Goal: Task Accomplishment & Management: Manage account settings

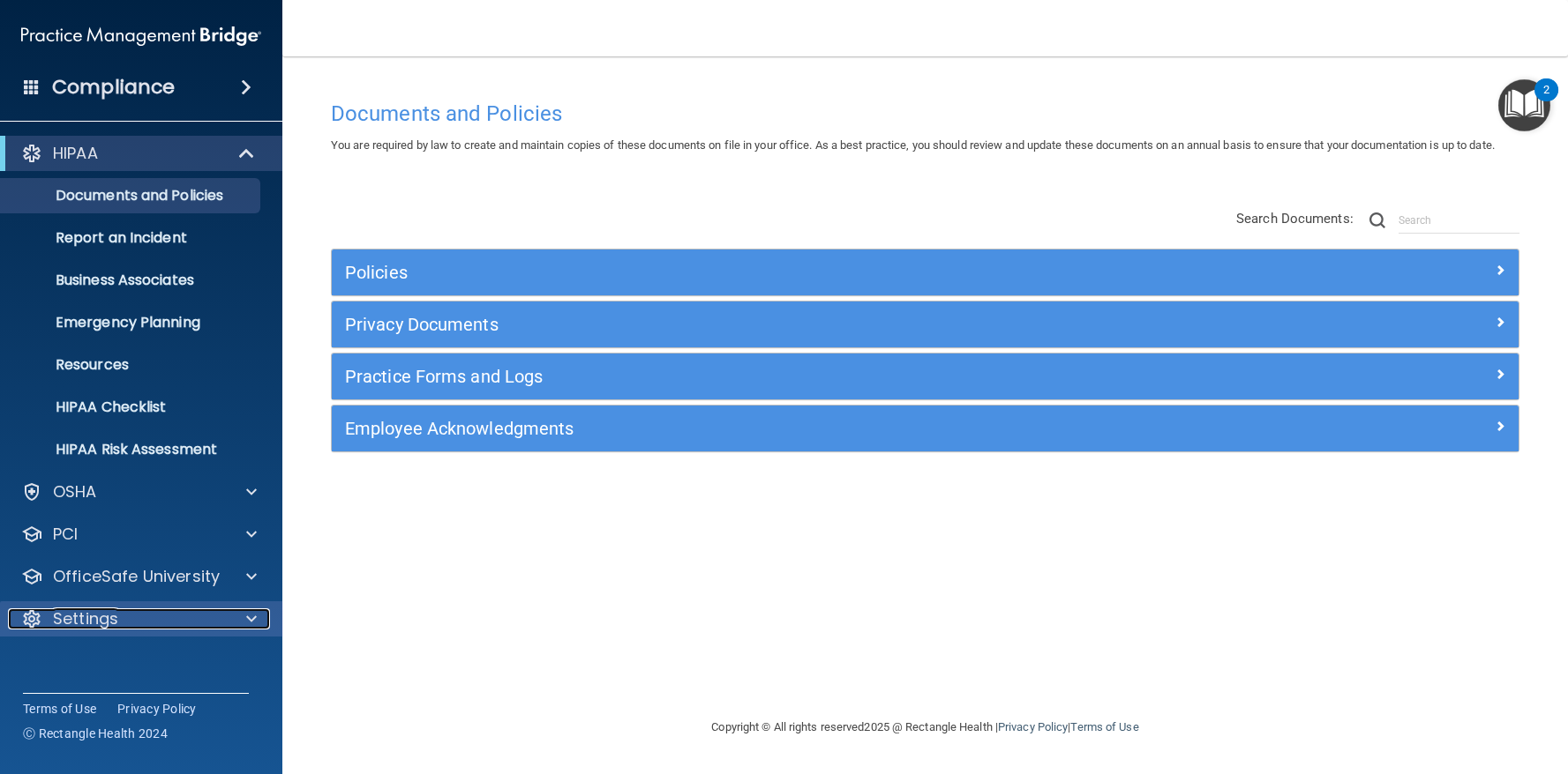
click at [249, 617] on span at bounding box center [250, 619] width 10 height 21
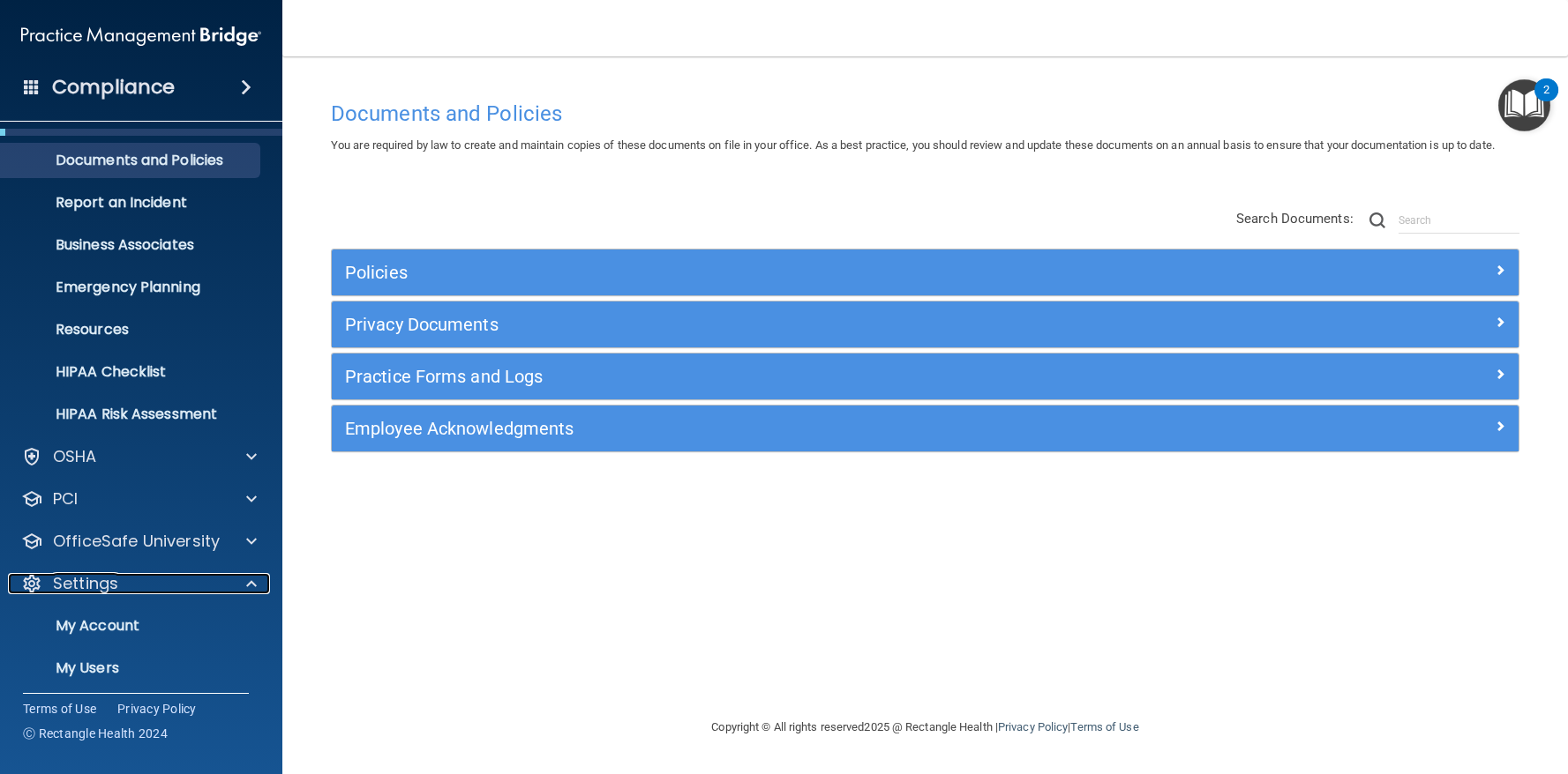
scroll to position [127, 0]
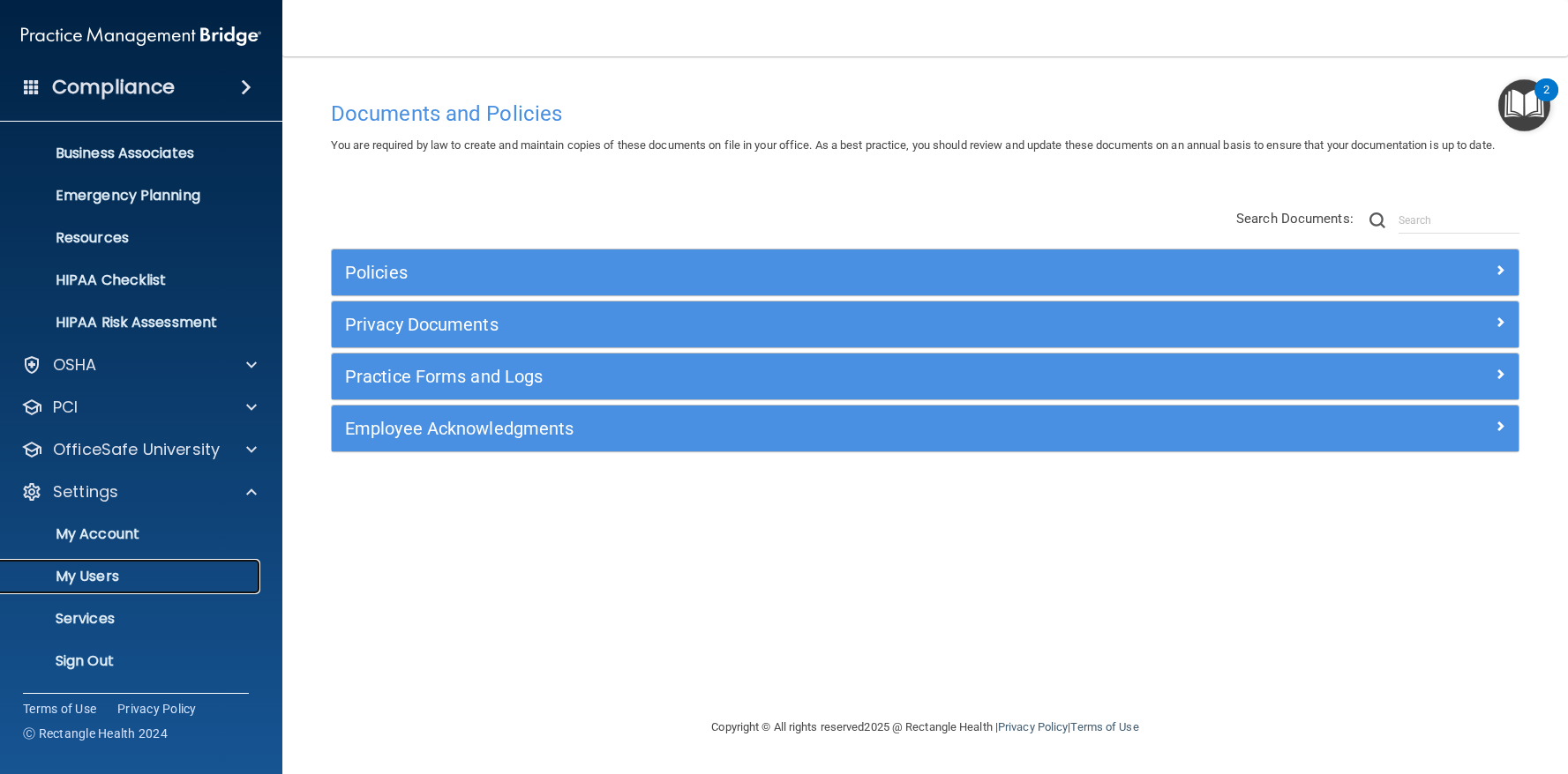
click at [109, 564] on link "My Users" at bounding box center [121, 576] width 278 height 35
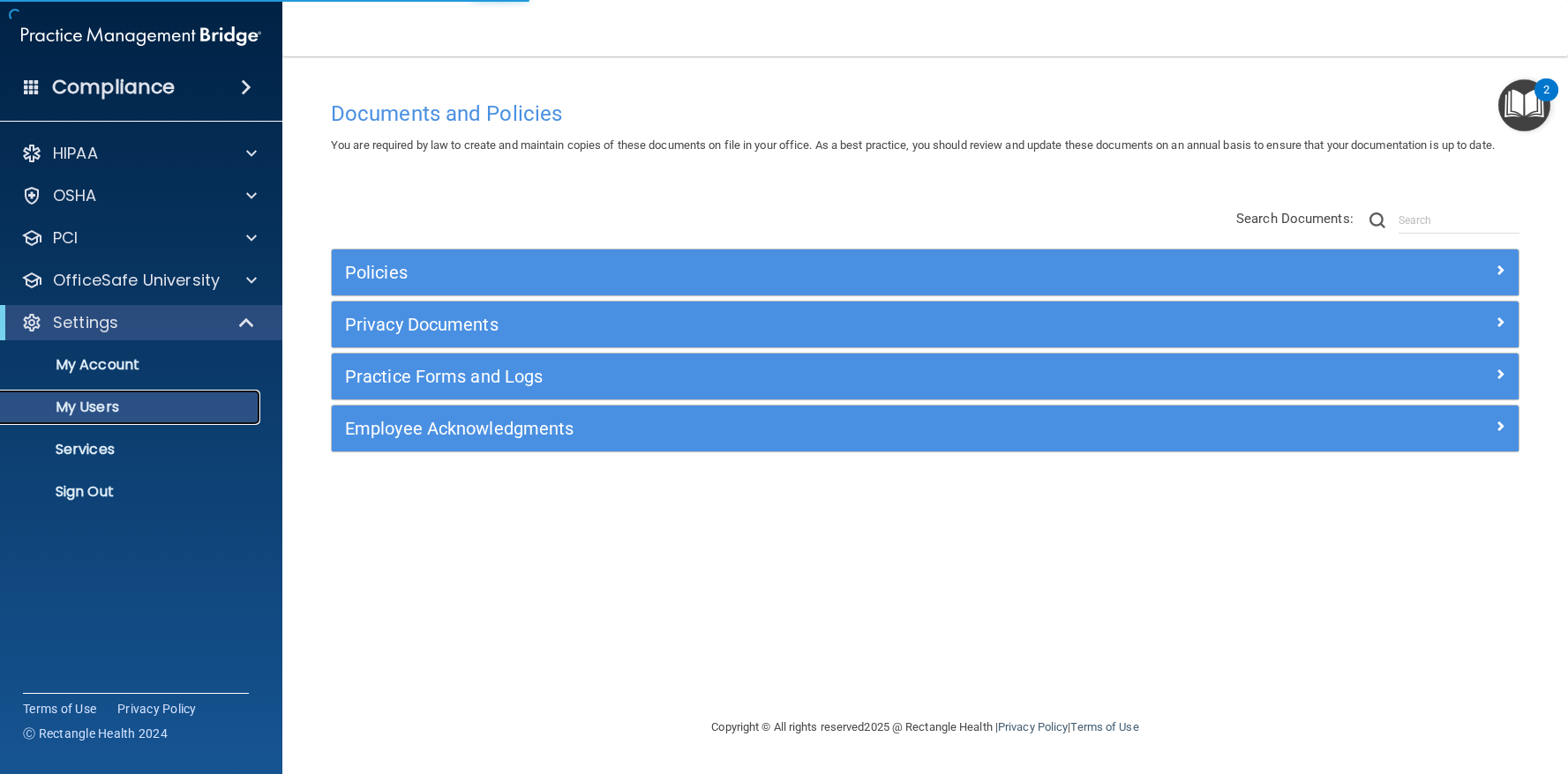
select select "20"
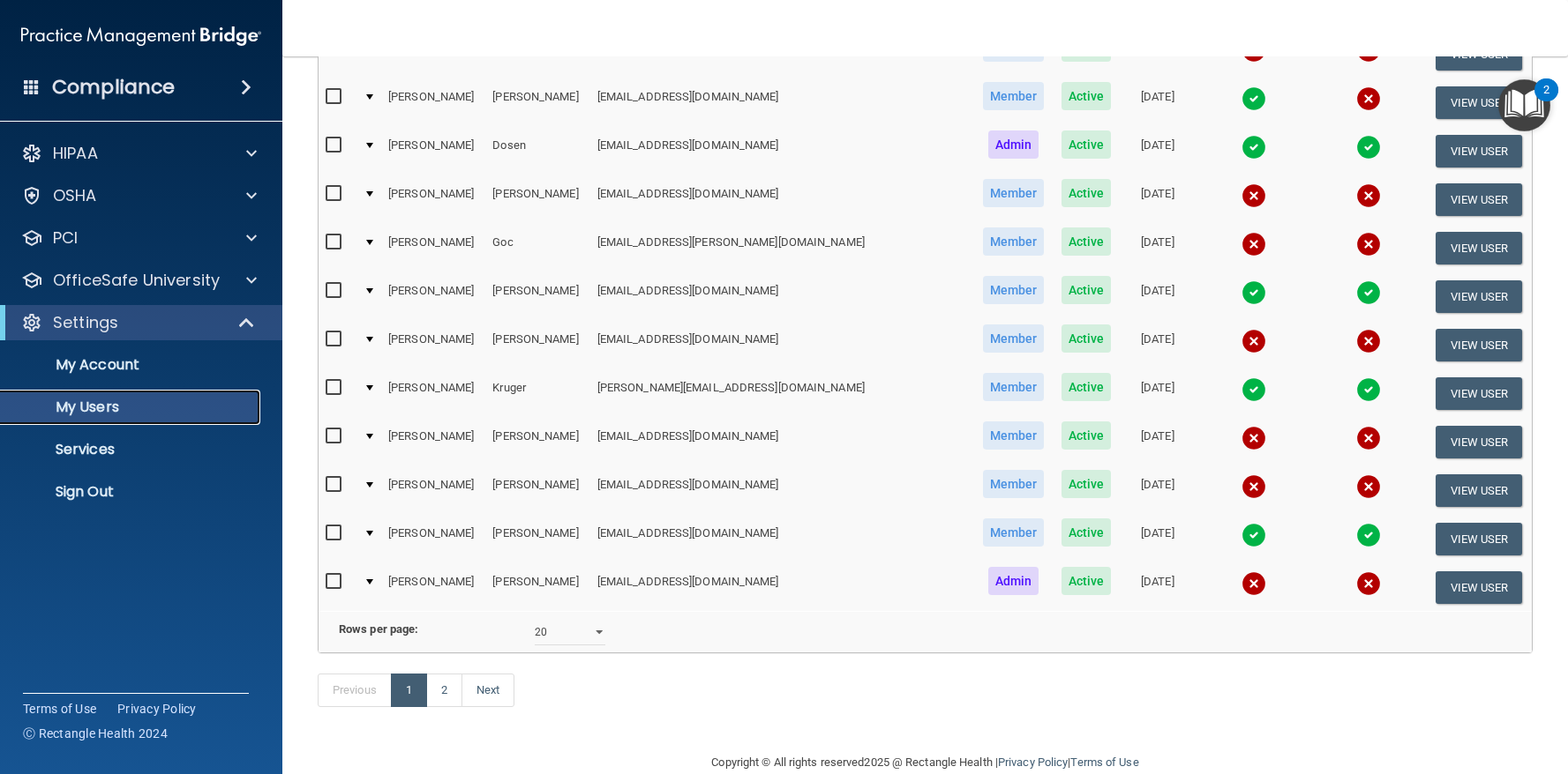
scroll to position [685, 0]
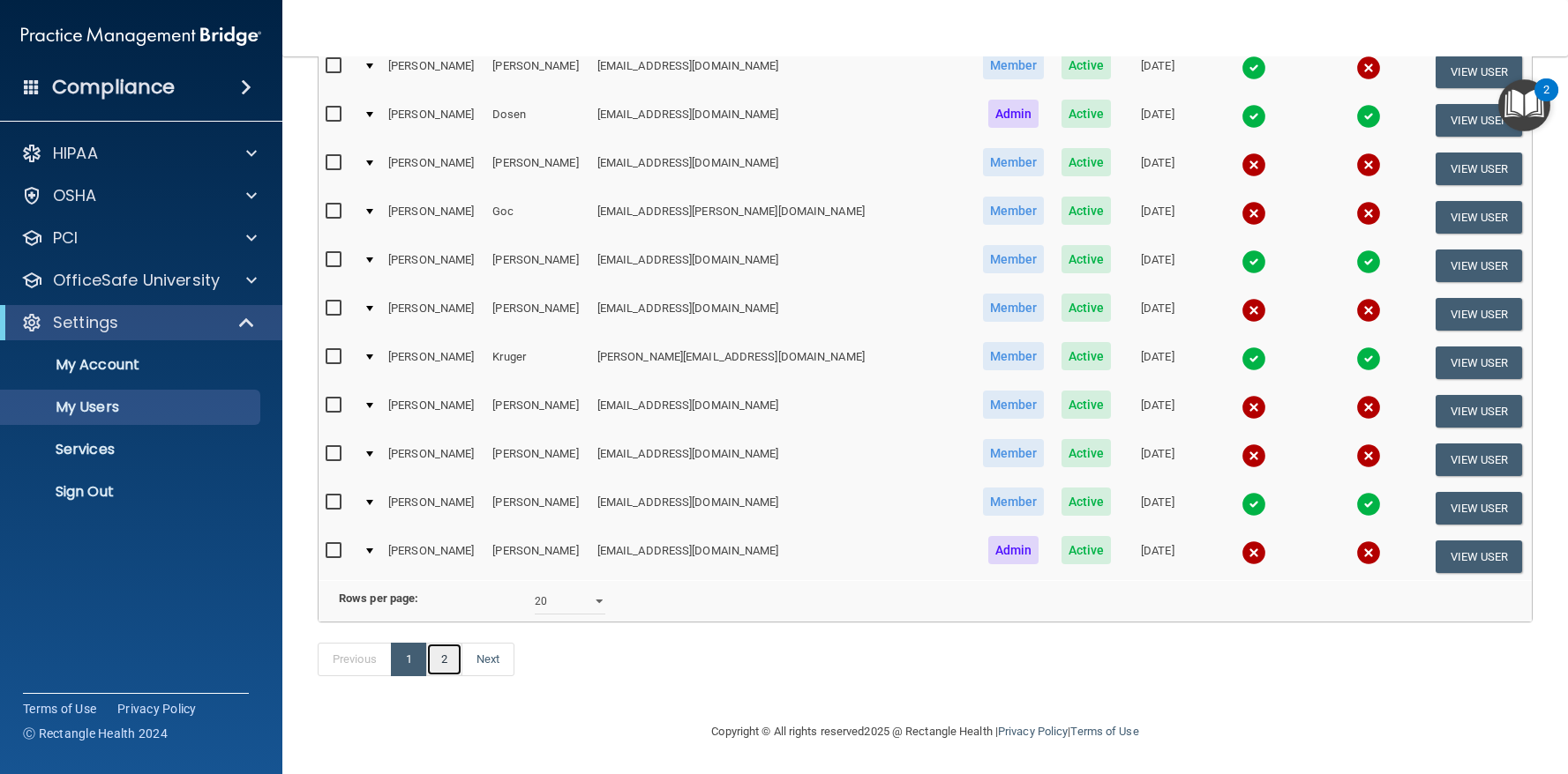
click at [441, 656] on link "2" at bounding box center [444, 659] width 36 height 33
select select "20"
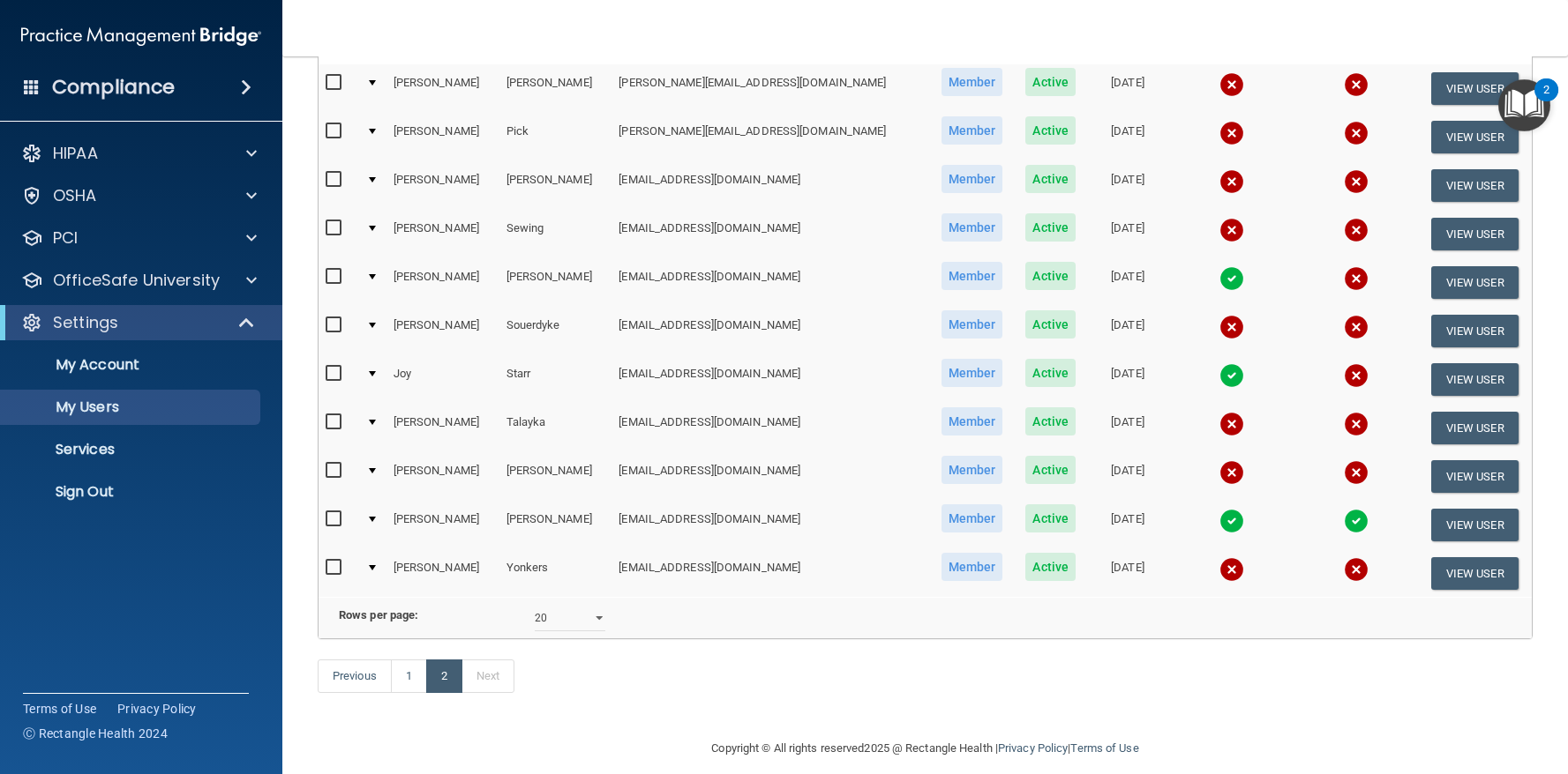
scroll to position [214, 0]
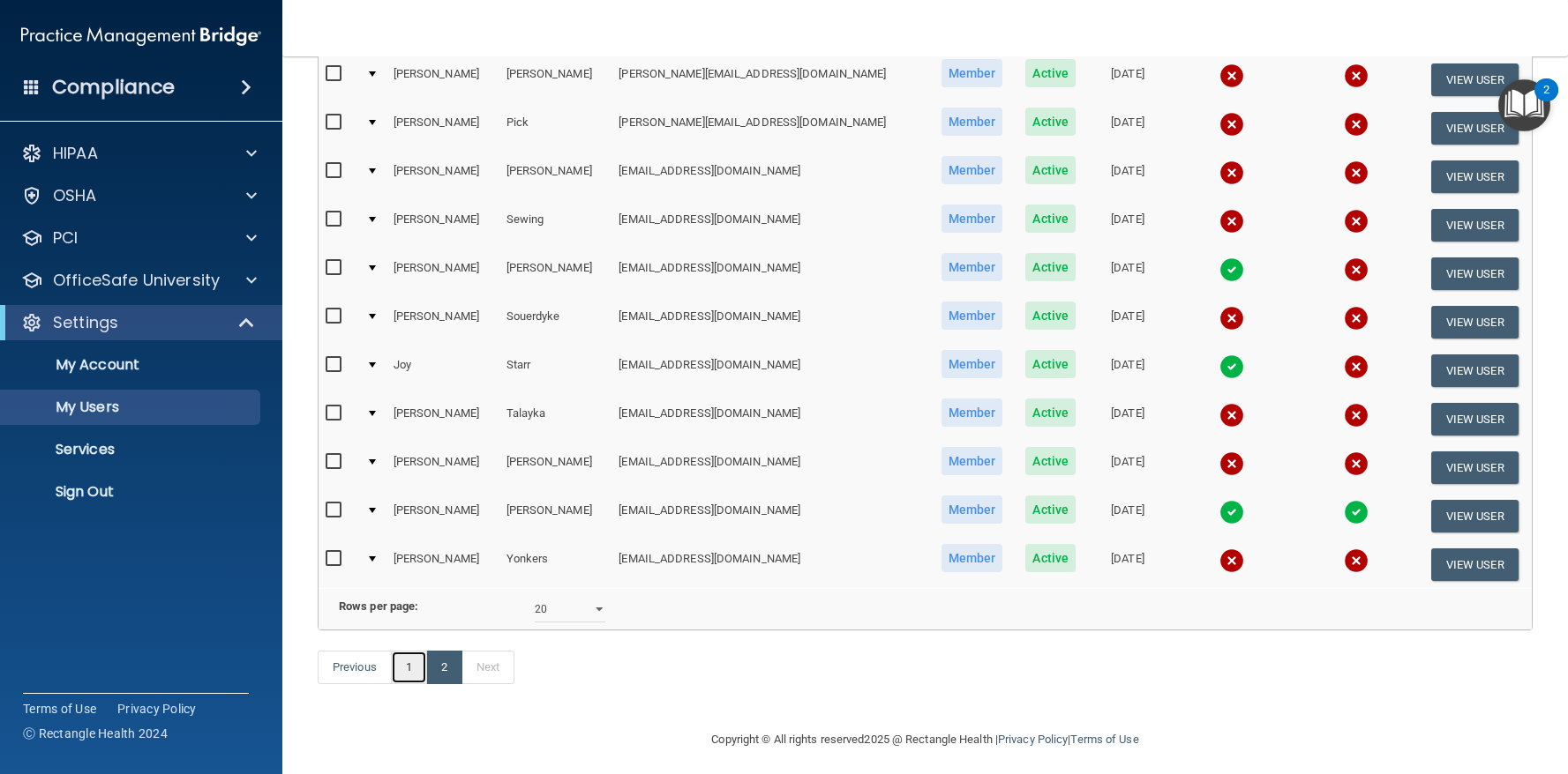
click at [418, 684] on link "1" at bounding box center [408, 668] width 36 height 33
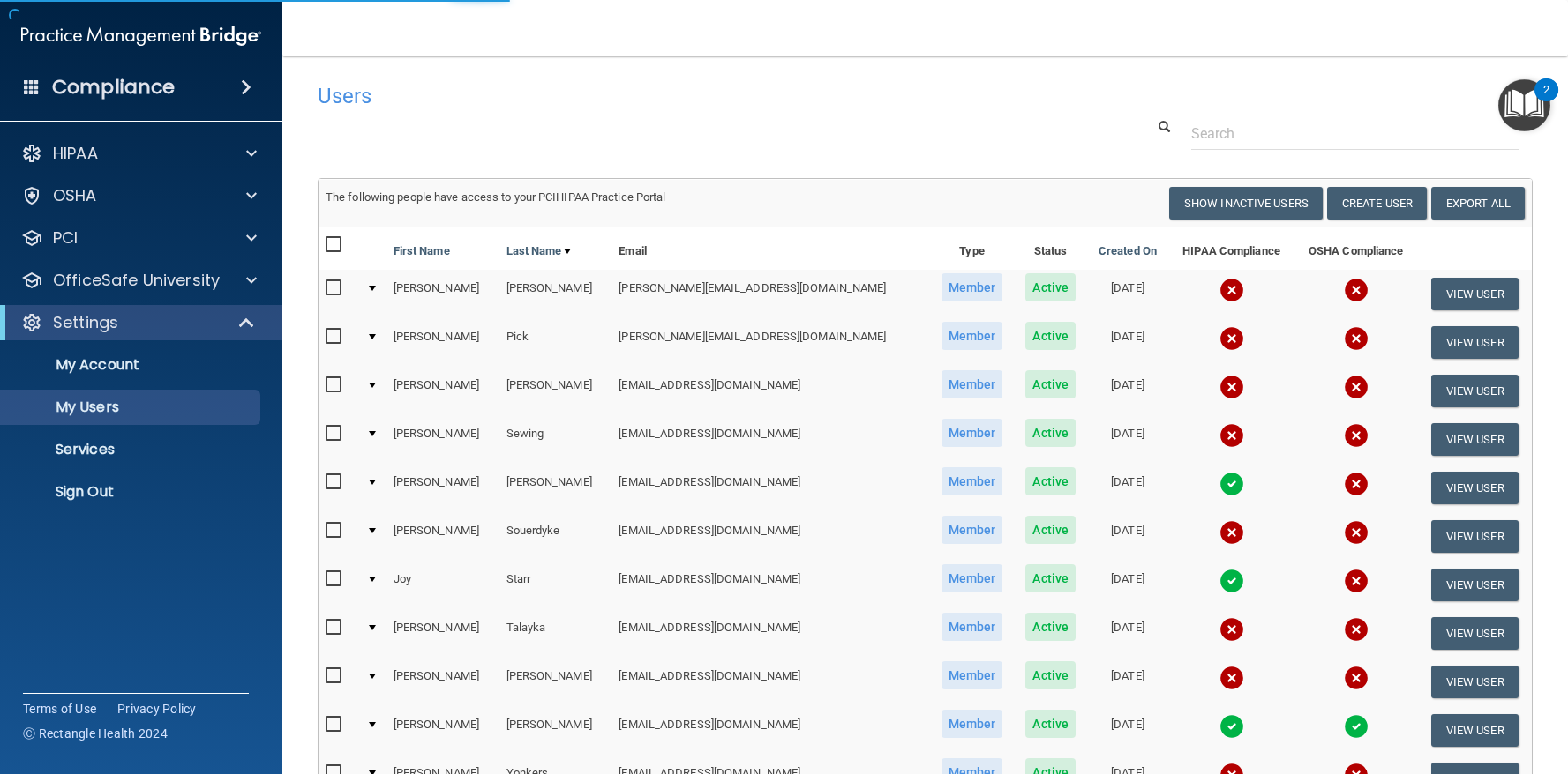
select select "20"
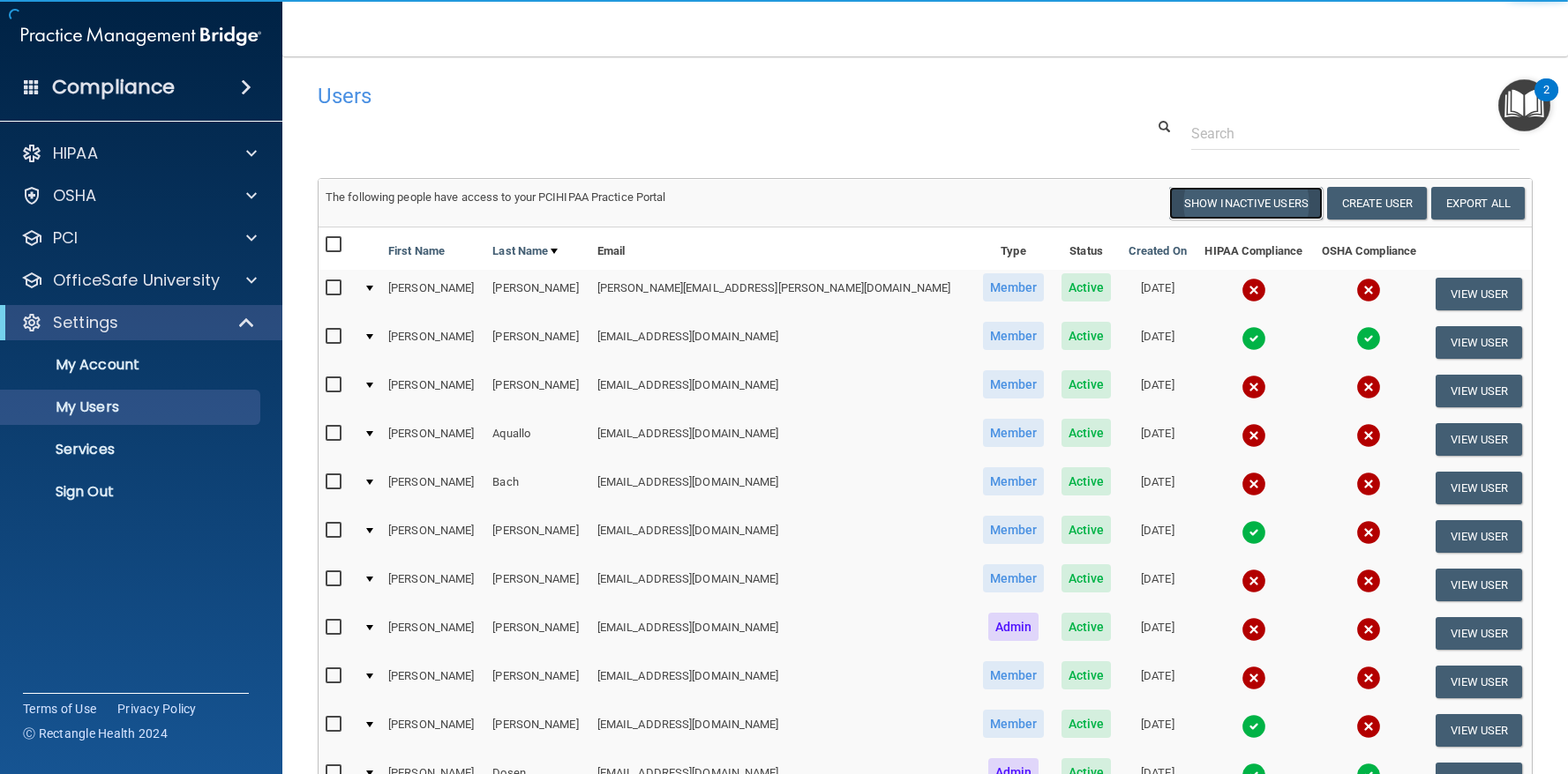
click at [1229, 201] on button "Show Inactive Users" at bounding box center [1246, 202] width 153 height 32
select select "20"
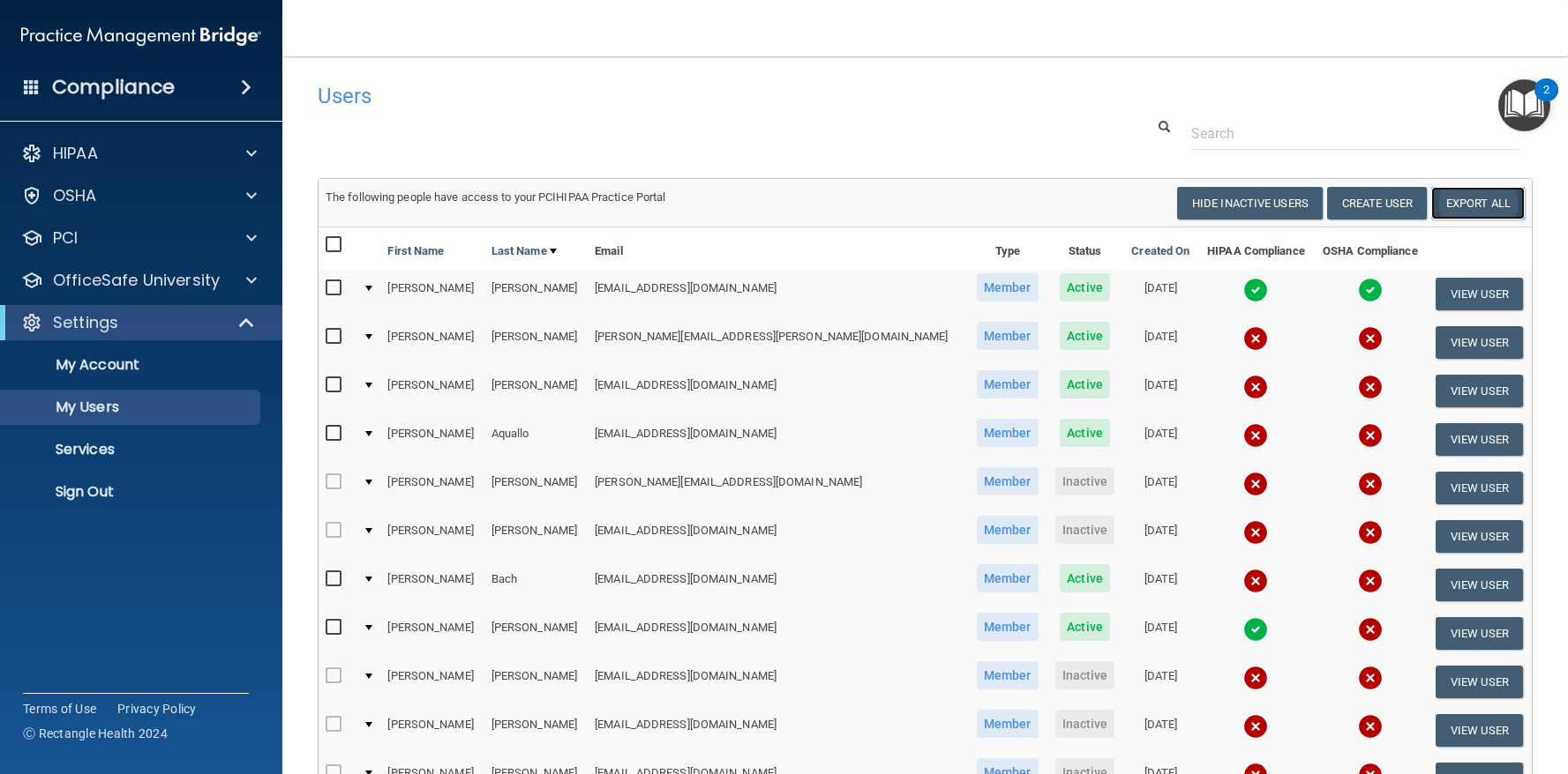
click at [1442, 195] on link "Export All" at bounding box center [1477, 202] width 93 height 32
click at [1522, 112] on img "Open Resource Center, 2 new notifications" at bounding box center [1525, 105] width 52 height 52
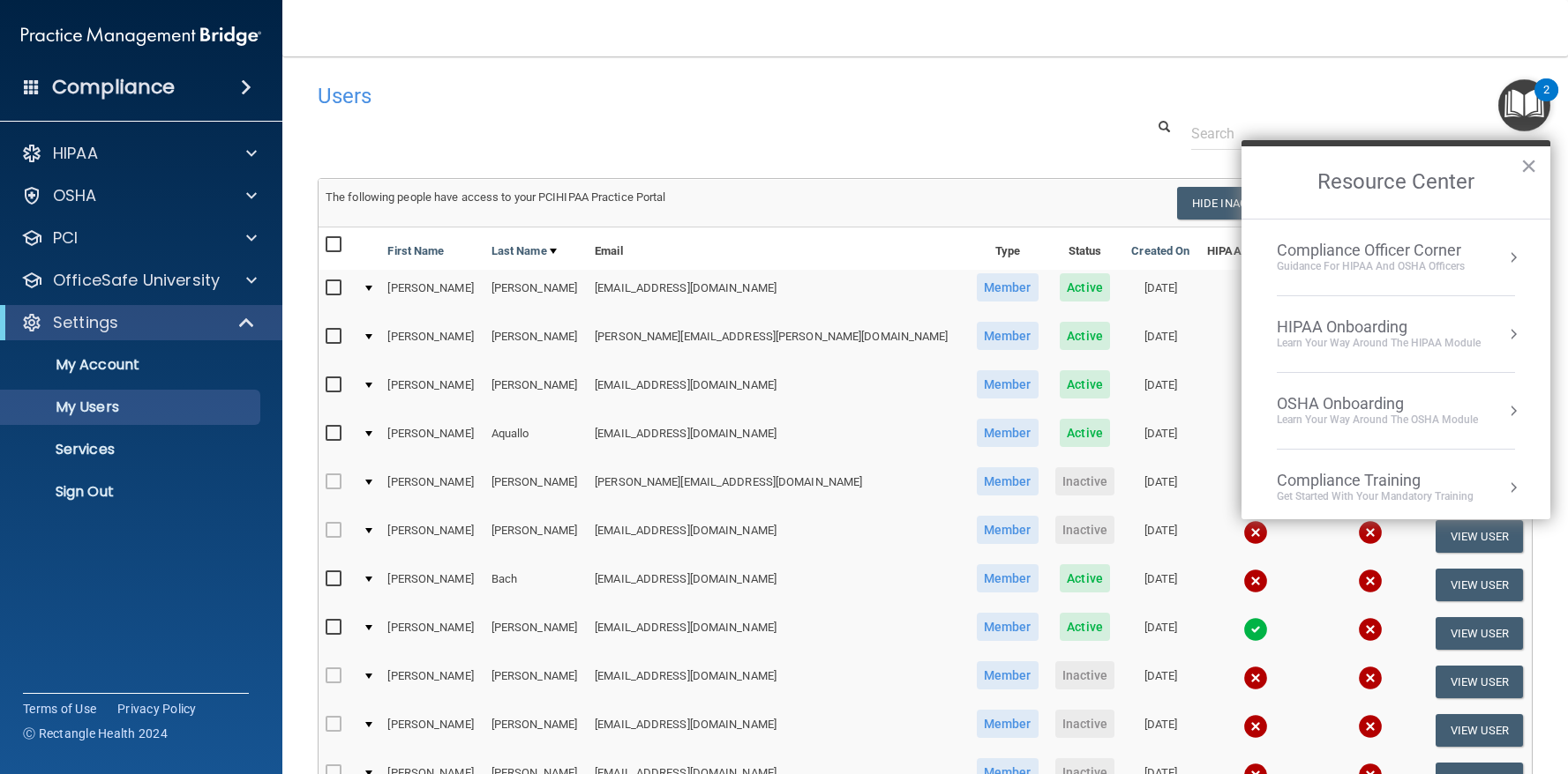
click at [1420, 113] on div "Users" at bounding box center [925, 95] width 1242 height 43
click at [1527, 164] on button "×" at bounding box center [1528, 165] width 17 height 29
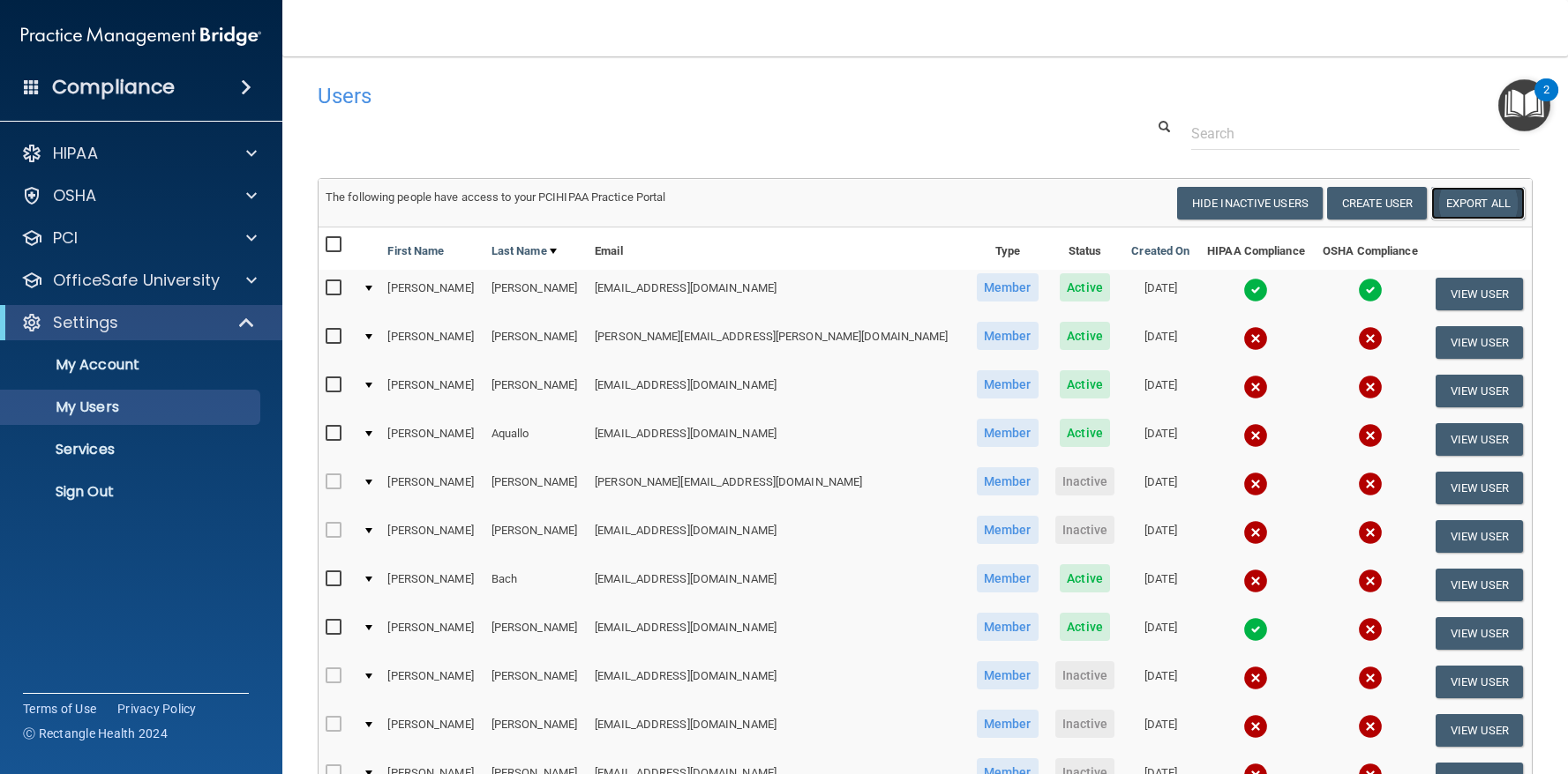
click at [1472, 215] on link "Export All" at bounding box center [1477, 202] width 93 height 32
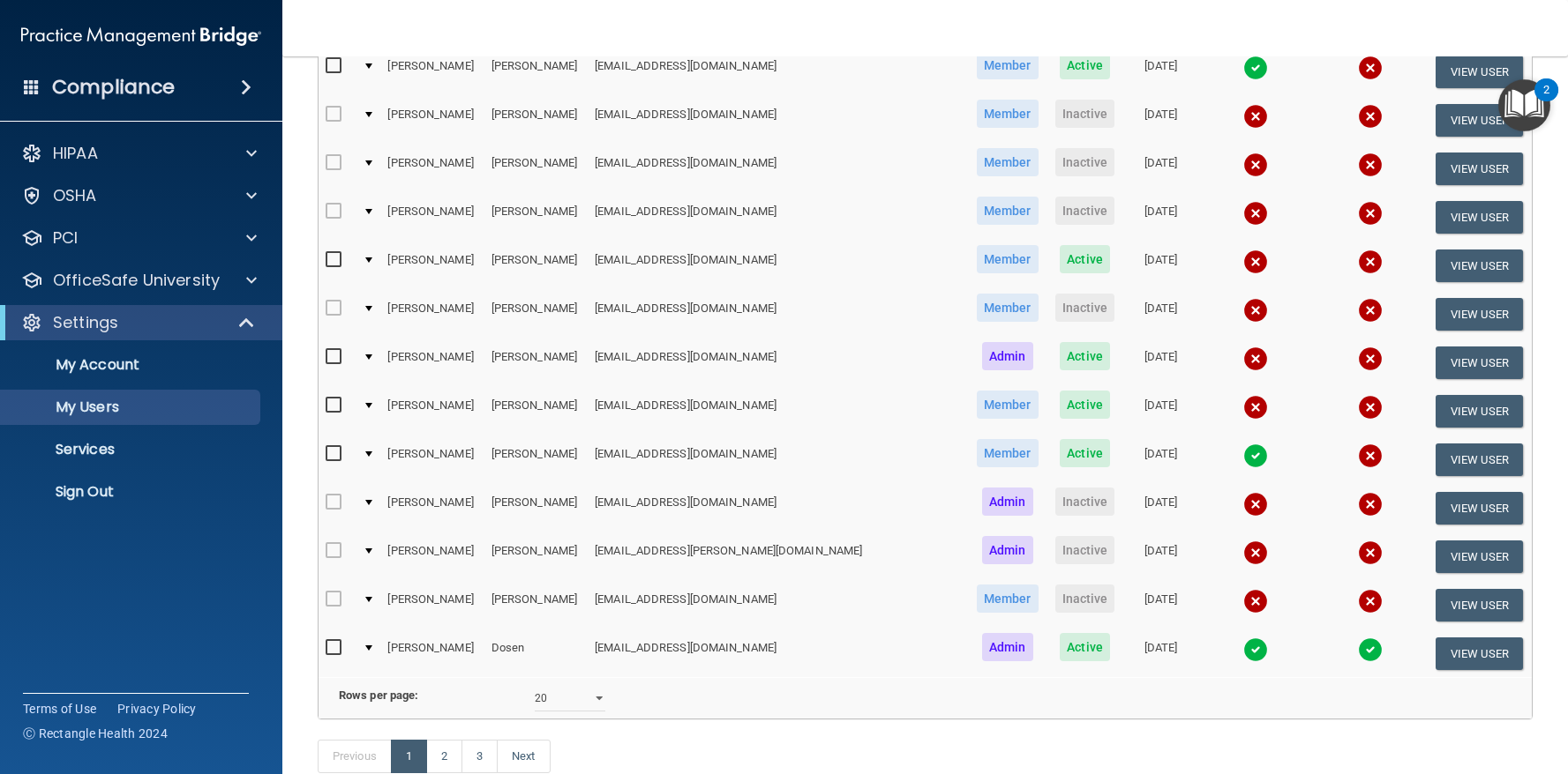
scroll to position [685, 0]
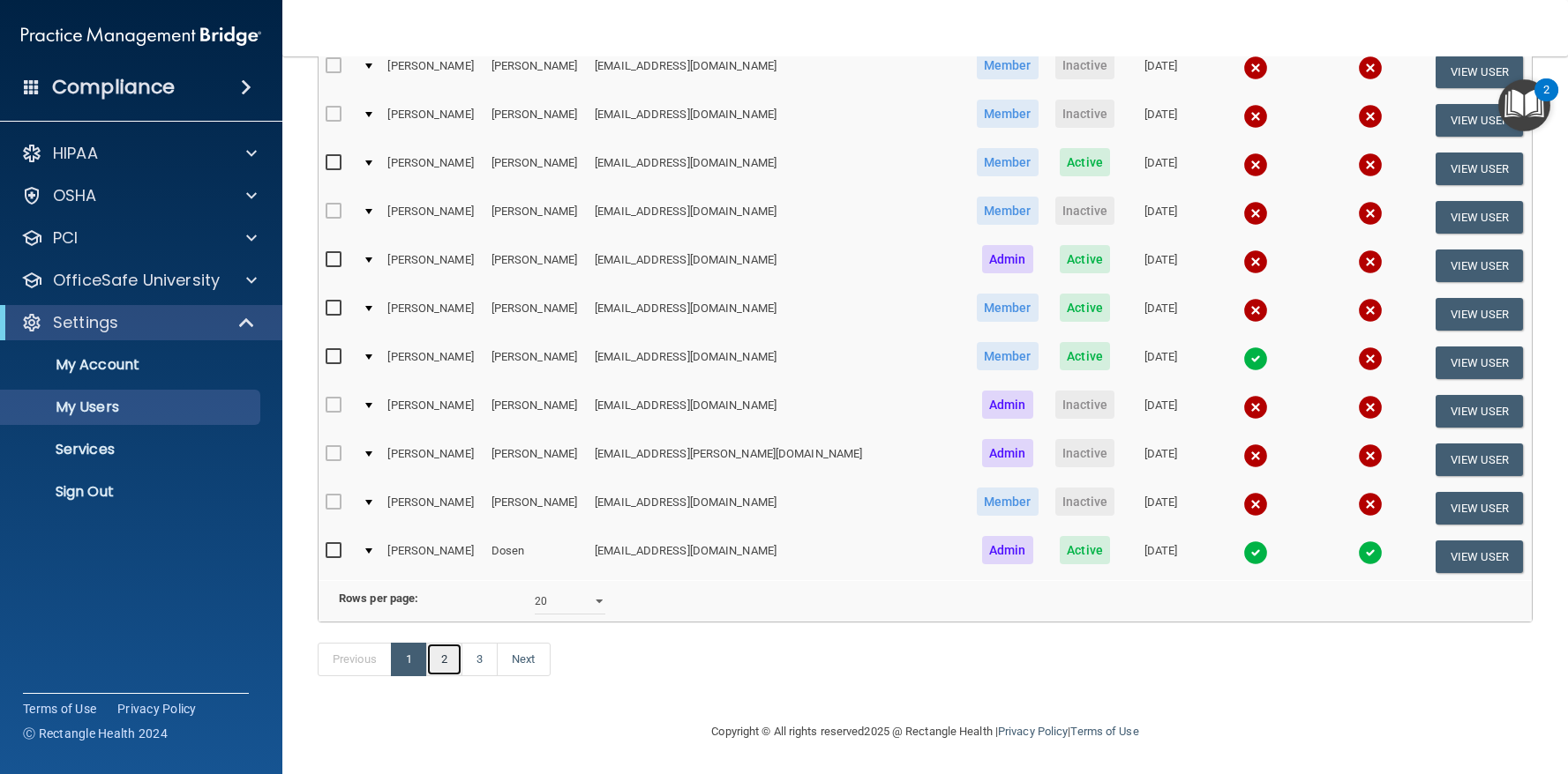
click at [445, 655] on link "2" at bounding box center [444, 659] width 36 height 33
select select "20"
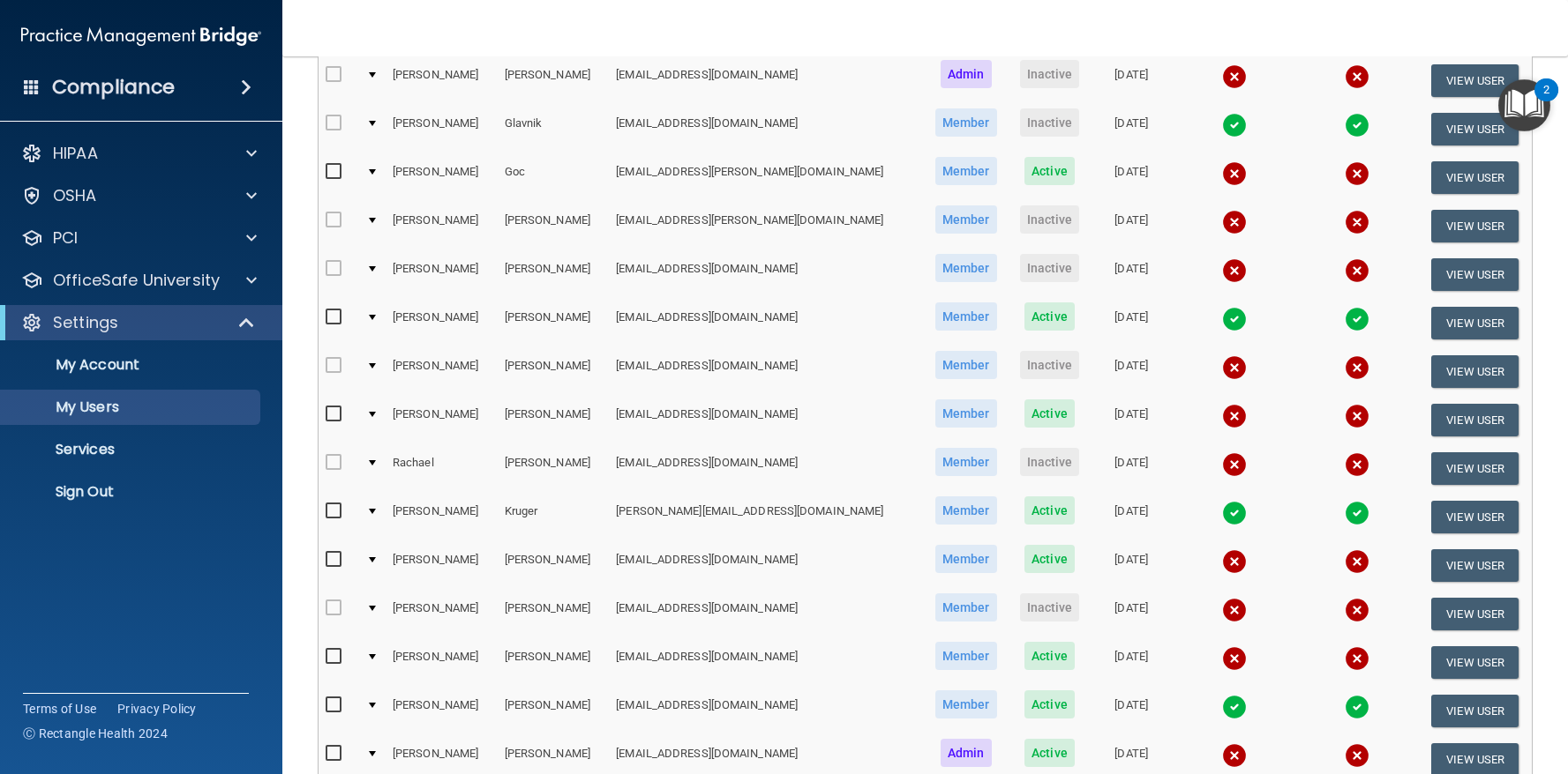
scroll to position [312, 0]
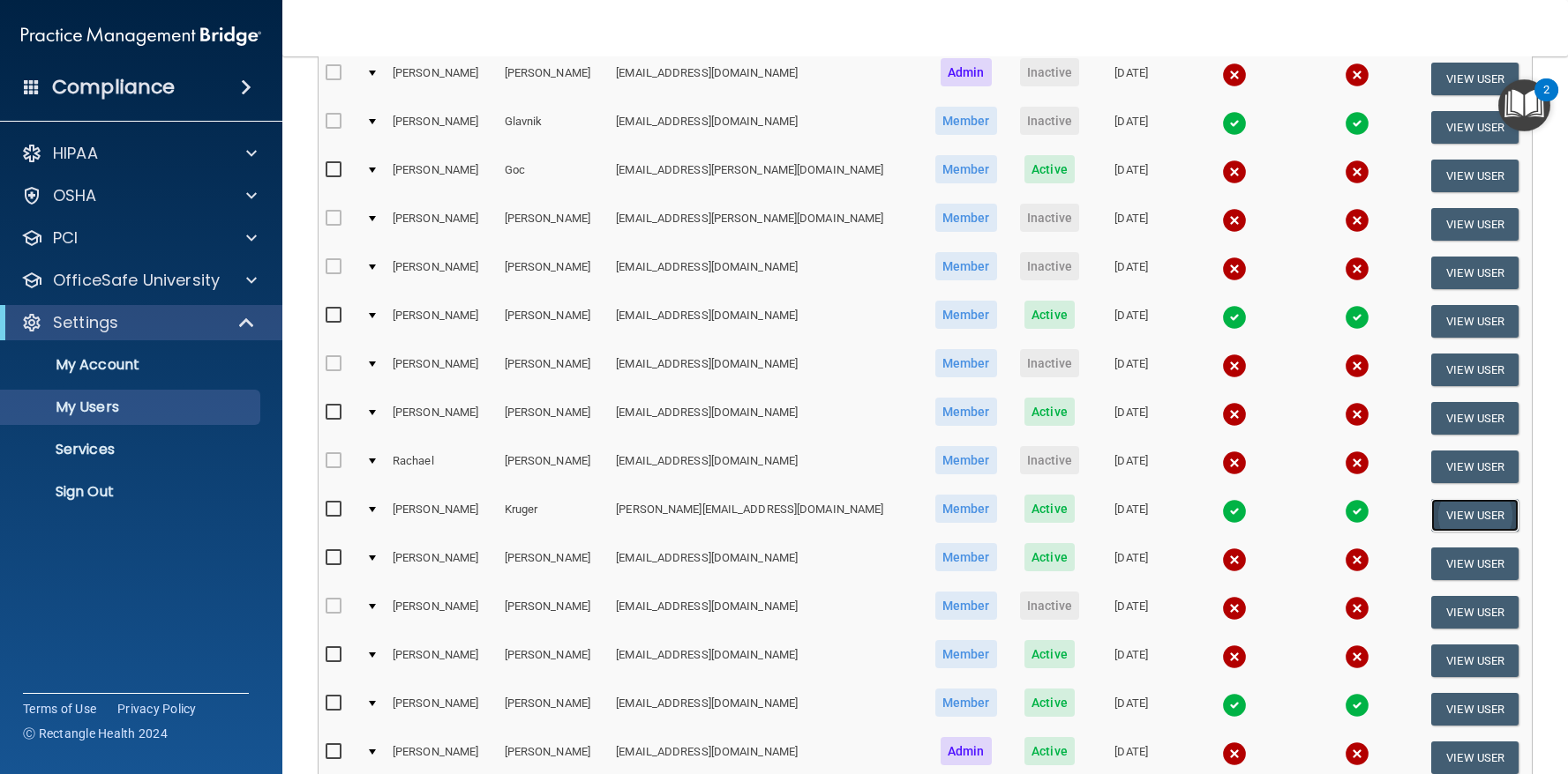
click at [1450, 516] on button "View User" at bounding box center [1475, 515] width 88 height 32
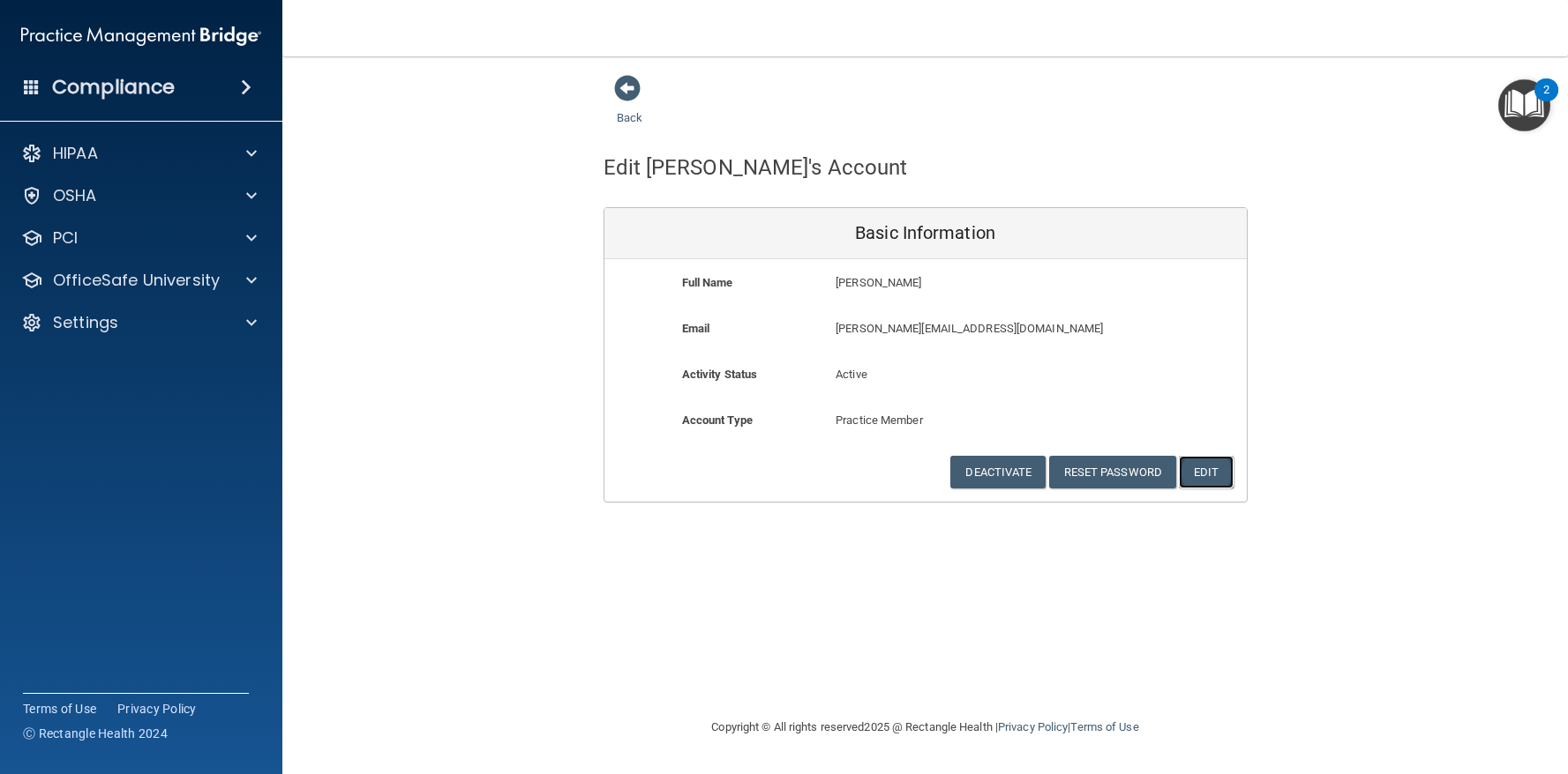
click at [1223, 479] on button "Edit" at bounding box center [1206, 472] width 54 height 32
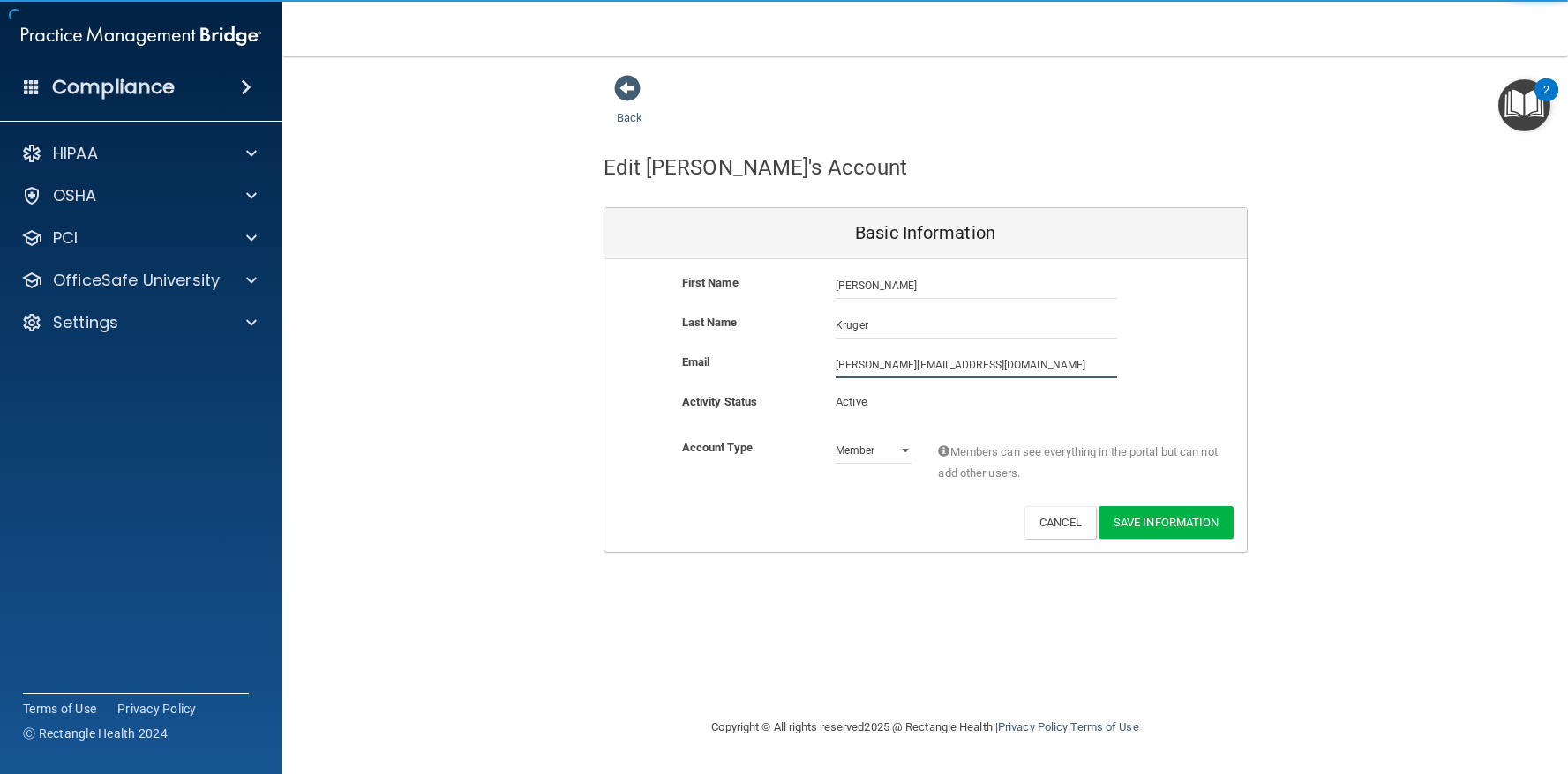
click at [945, 372] on input "[PERSON_NAME][EMAIL_ADDRESS][DOMAIN_NAME]" at bounding box center [976, 365] width 282 height 27
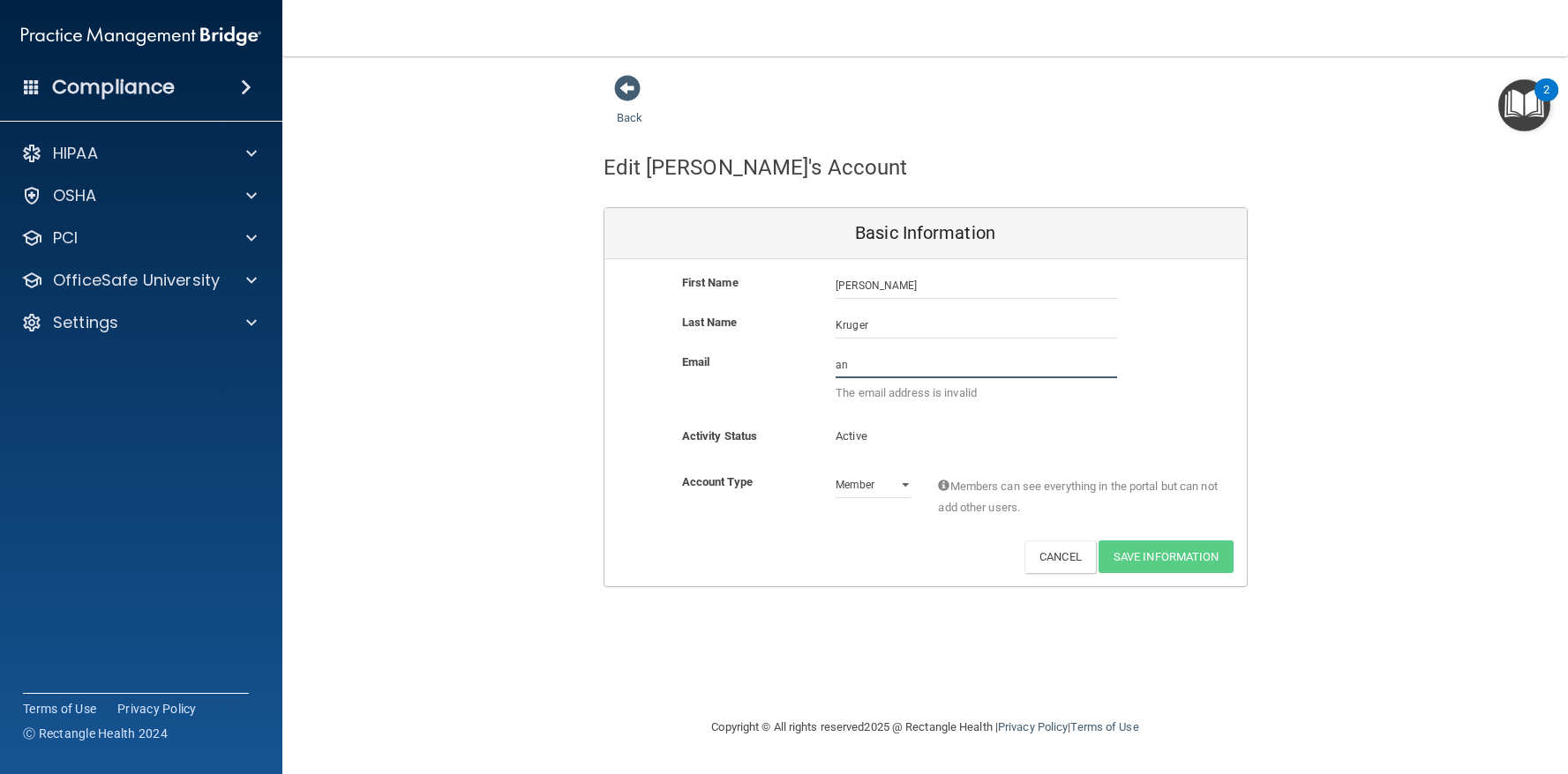
type input "a"
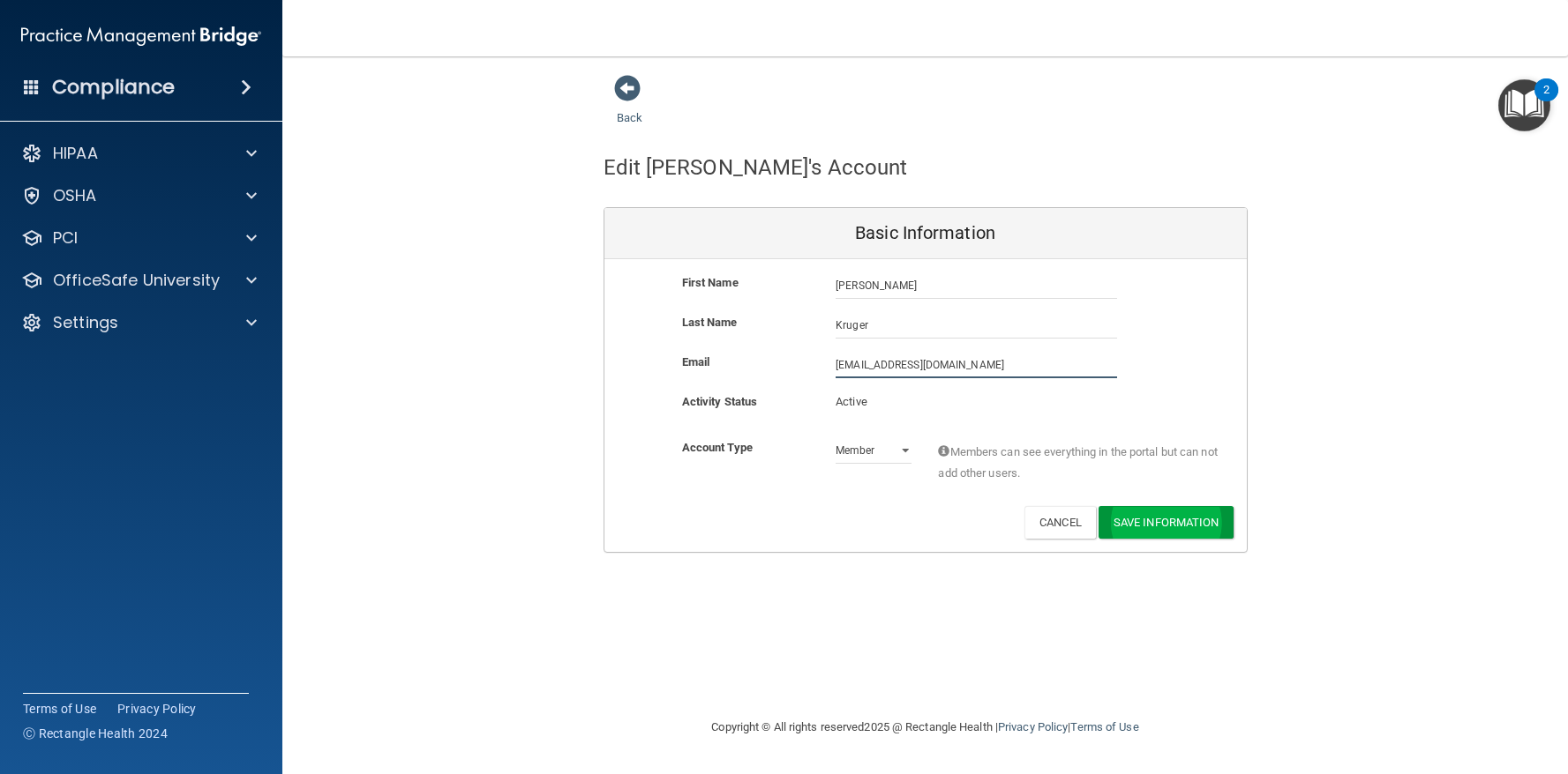
type input "[EMAIL_ADDRESS][DOMAIN_NAME]"
click at [1118, 514] on button "Save Information" at bounding box center [1166, 526] width 135 height 32
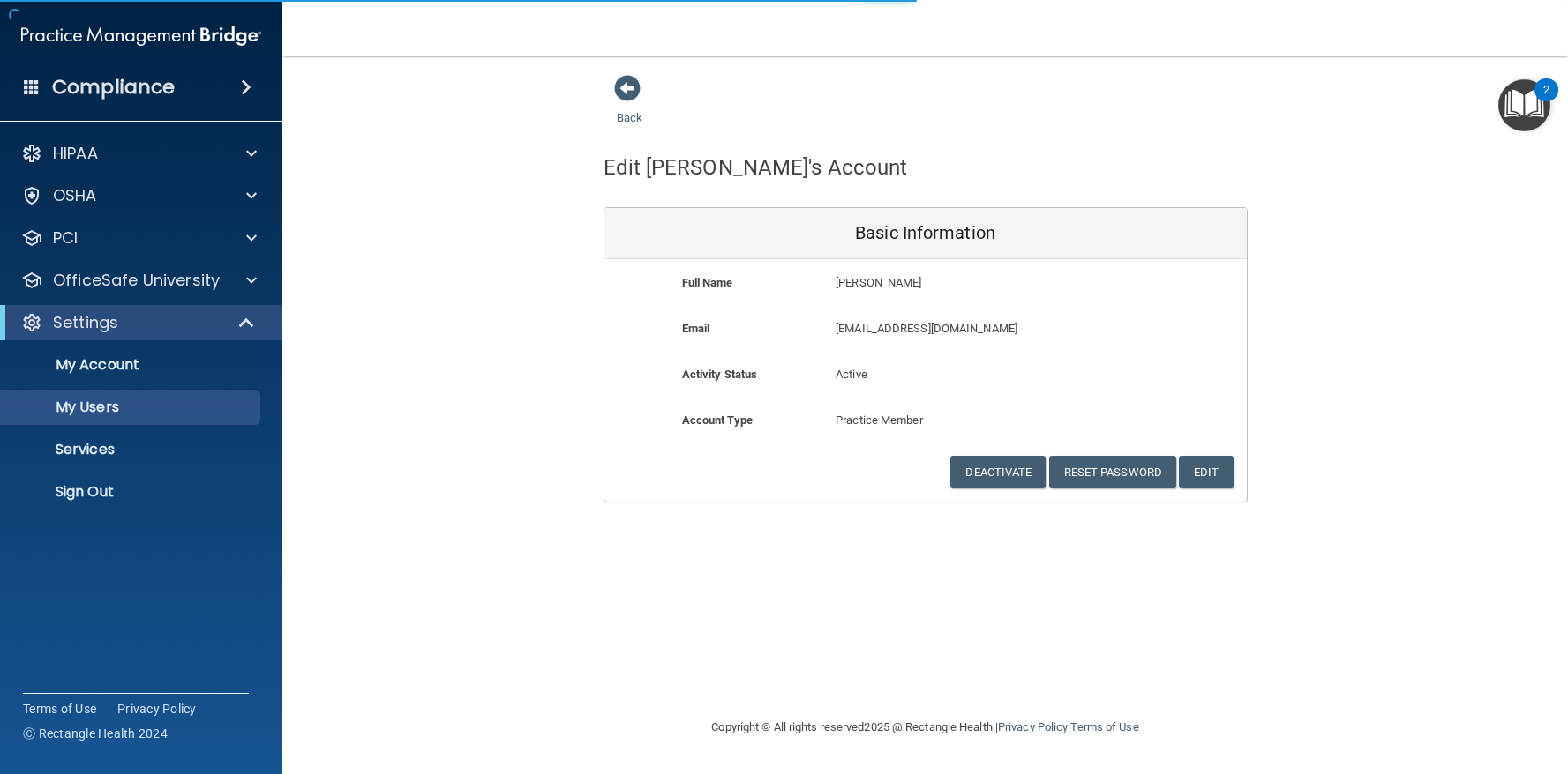
select select "20"
